Goal: Task Accomplishment & Management: Manage account settings

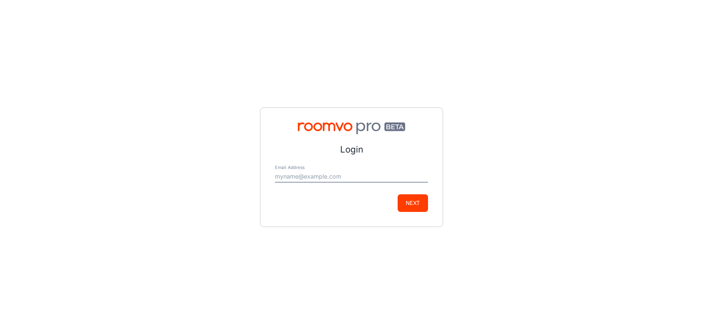
click at [332, 177] on input "Email Address" at bounding box center [351, 177] width 153 height 12
type input "[PERSON_NAME][EMAIL_ADDRESS][PERSON_NAME][DOMAIN_NAME]"
click at [416, 202] on button "Next" at bounding box center [413, 203] width 30 height 18
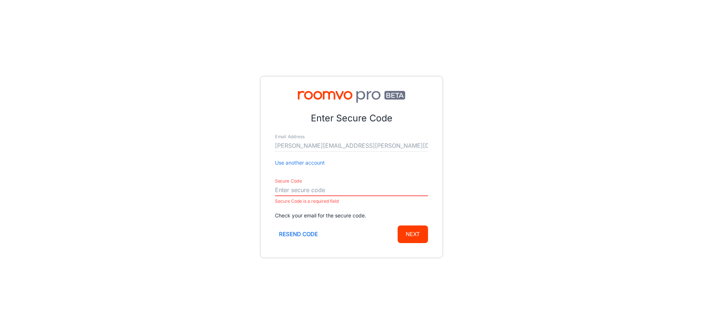
click at [288, 188] on input "Secure Code" at bounding box center [351, 190] width 153 height 12
paste input "270853"
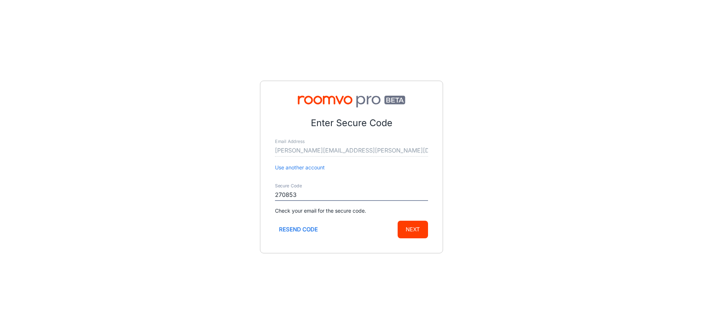
type input "270853"
click at [413, 229] on button "Next" at bounding box center [413, 229] width 30 height 18
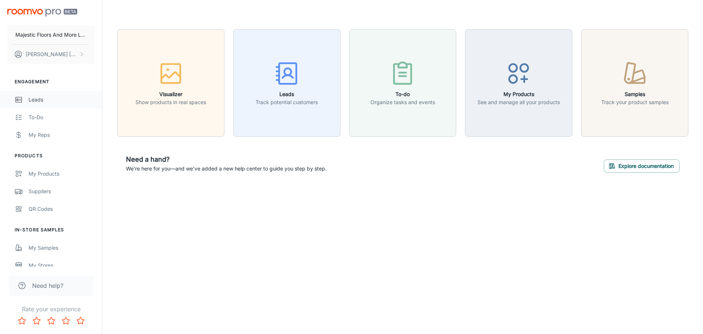
click at [34, 100] on div "Leads" at bounding box center [62, 100] width 66 height 8
